Goal: Task Accomplishment & Management: Use online tool/utility

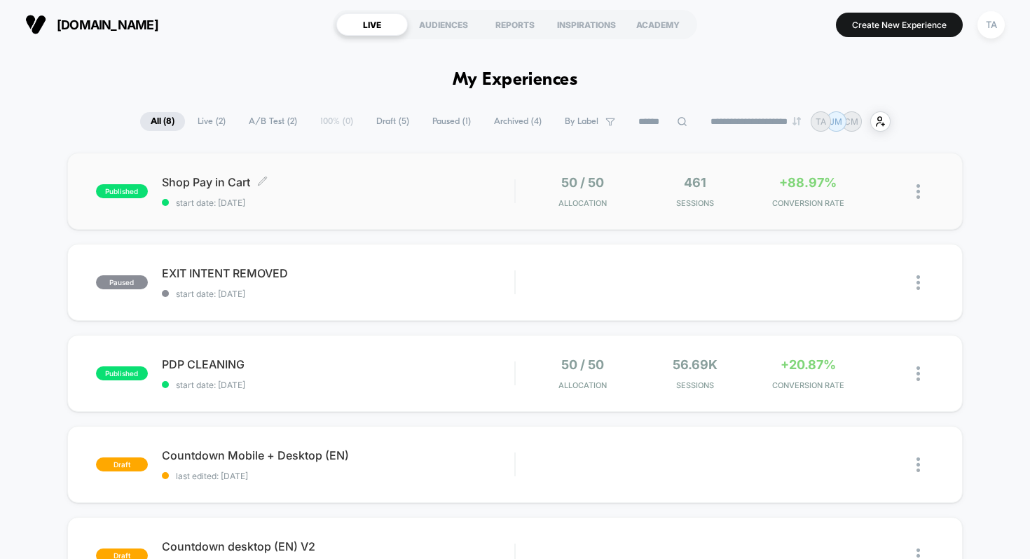
click at [215, 182] on span "Shop Pay in Cart Click to edit experience details" at bounding box center [338, 182] width 353 height 14
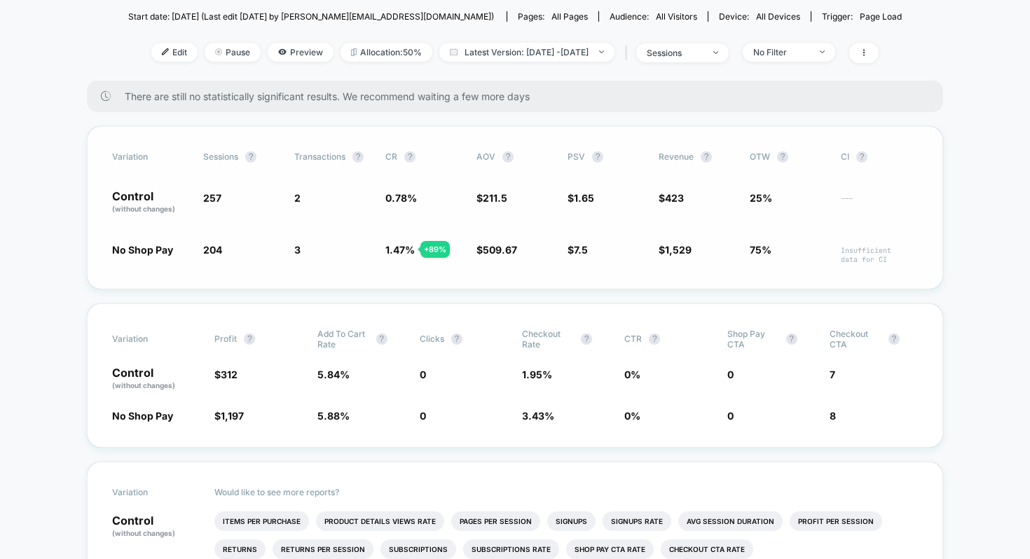
scroll to position [158, 0]
click at [727, 366] on span "0" at bounding box center [771, 378] width 88 height 24
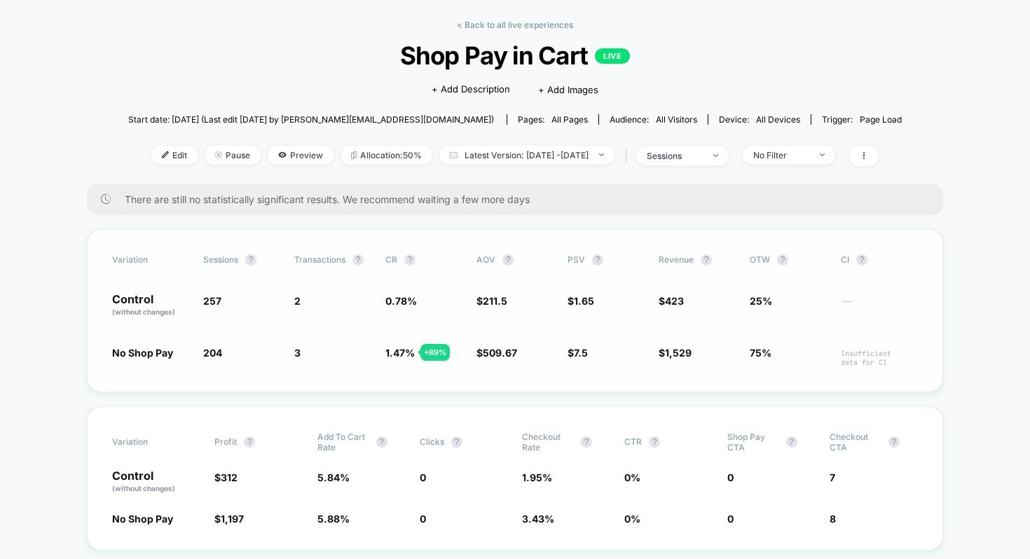
scroll to position [36, 0]
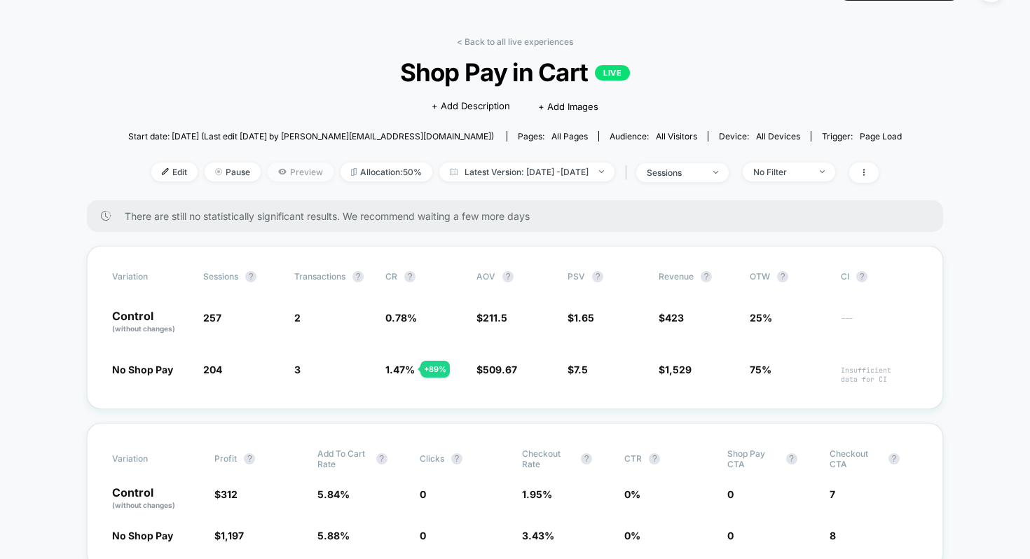
click at [283, 172] on span "Preview" at bounding box center [301, 172] width 66 height 19
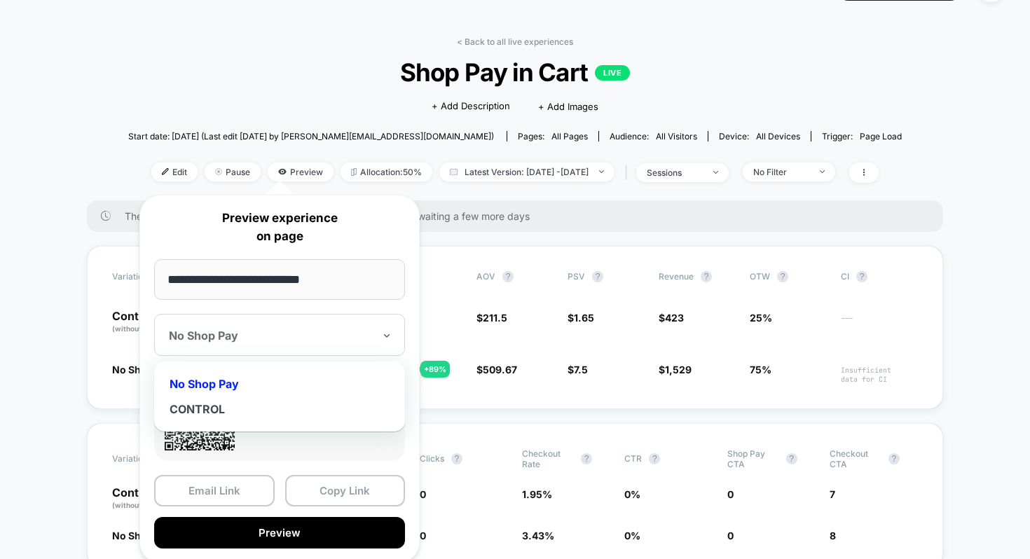
click at [287, 352] on div "No Shop Pay" at bounding box center [279, 335] width 251 height 42
click at [232, 403] on div "CONTROL" at bounding box center [279, 408] width 237 height 25
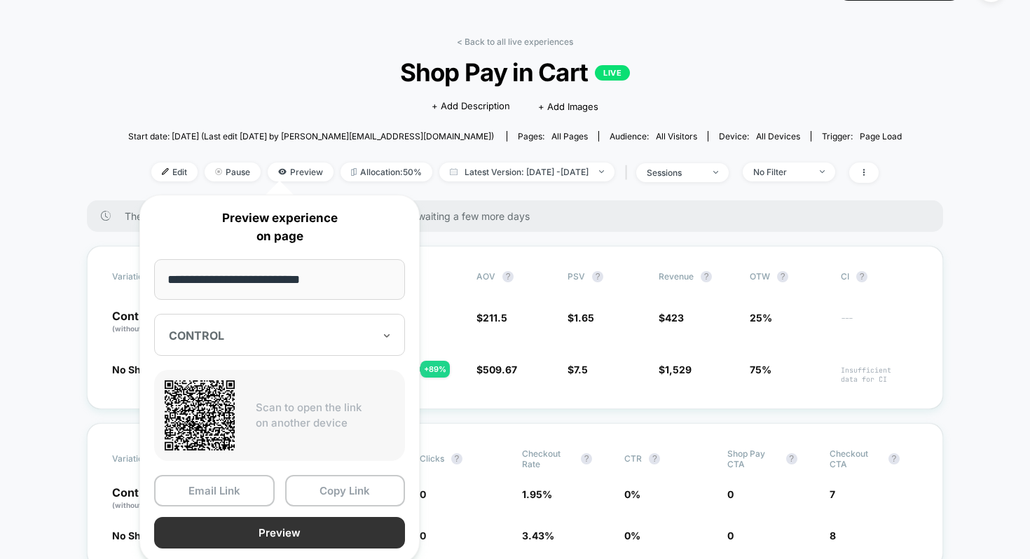
click at [207, 525] on button "Preview" at bounding box center [279, 533] width 251 height 32
